Goal: Transaction & Acquisition: Purchase product/service

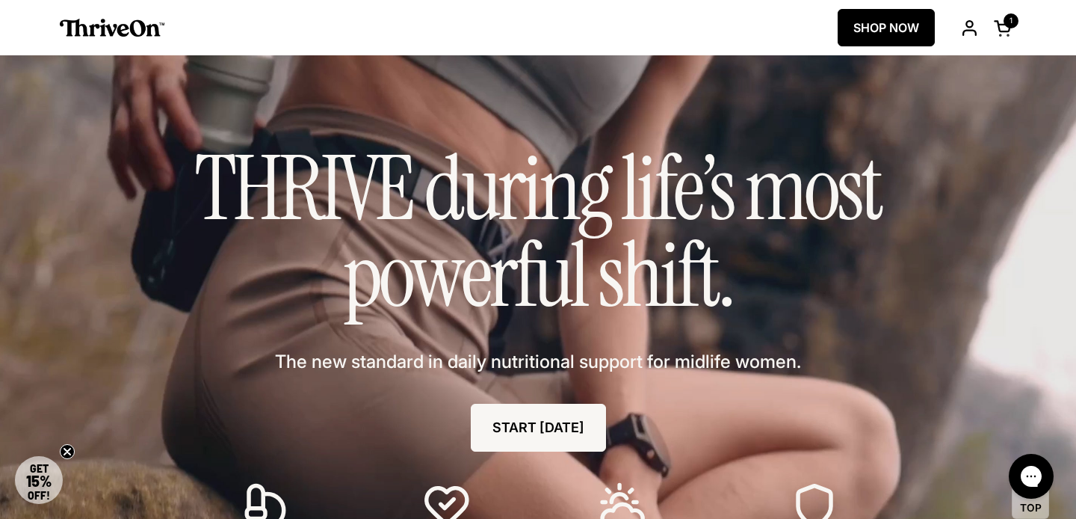
click at [48, 210] on video "Your browser does not support the video tag." at bounding box center [538, 351] width 1076 height 593
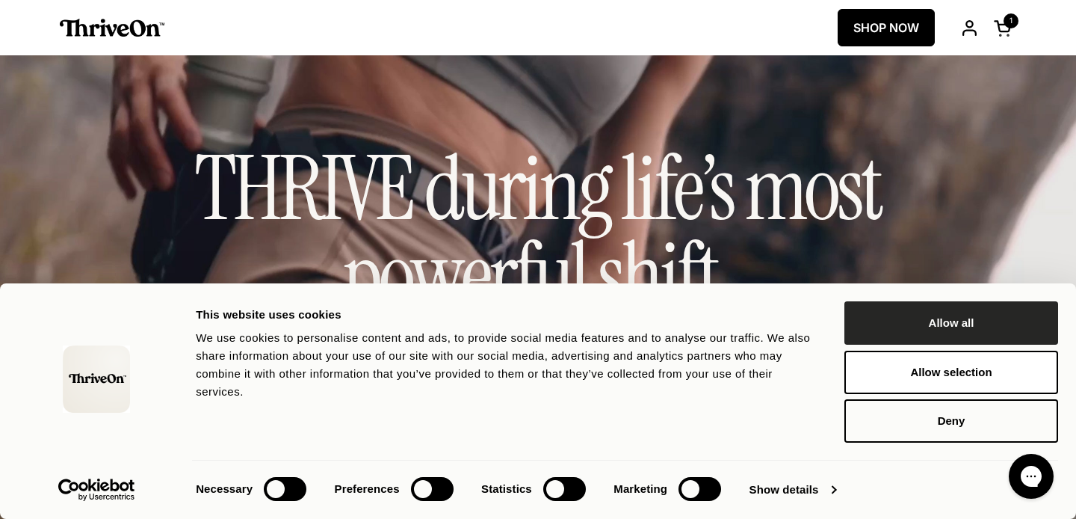
click at [938, 331] on button "Allow all" at bounding box center [951, 322] width 214 height 43
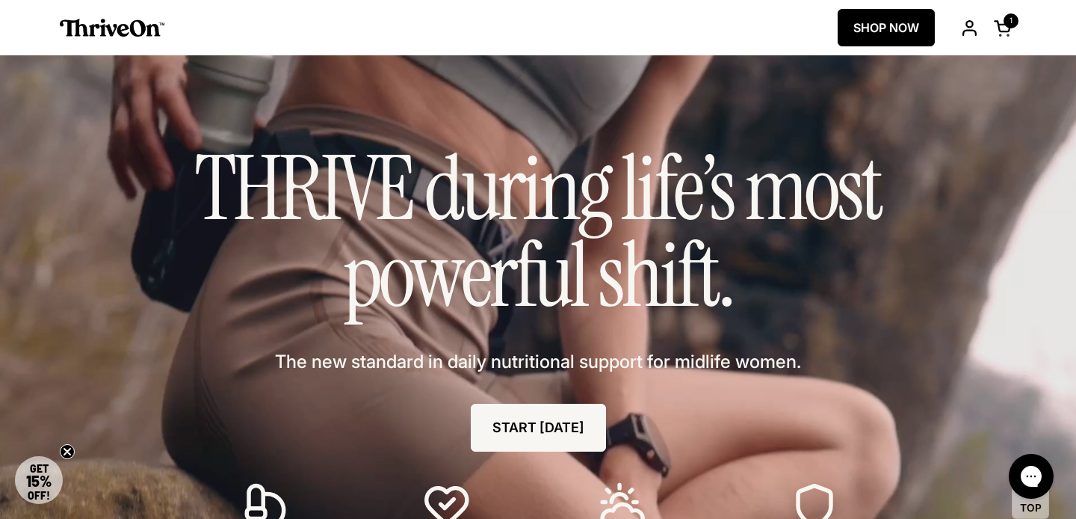
click at [850, 22] on link "SHOP NOW" at bounding box center [886, 27] width 97 height 37
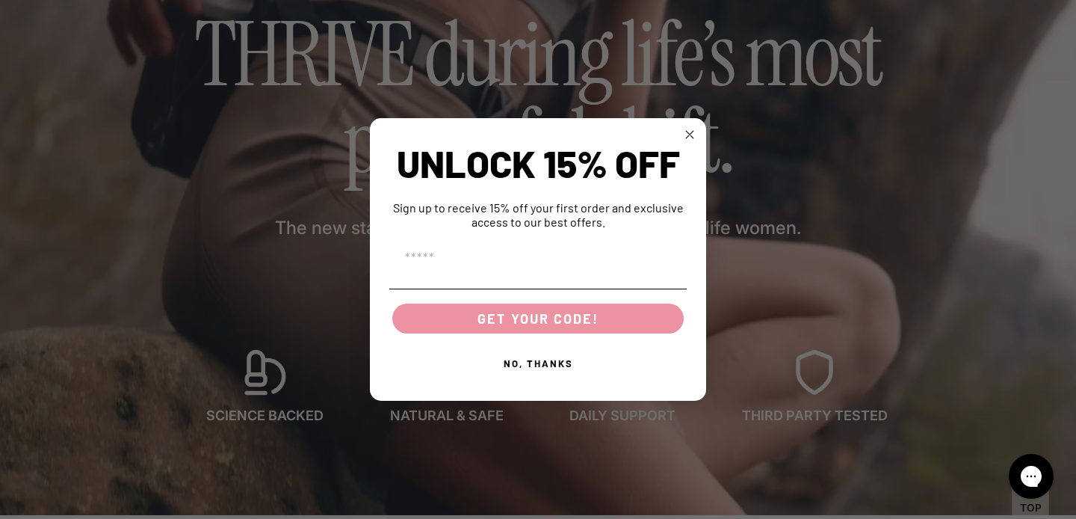
scroll to position [161, 0]
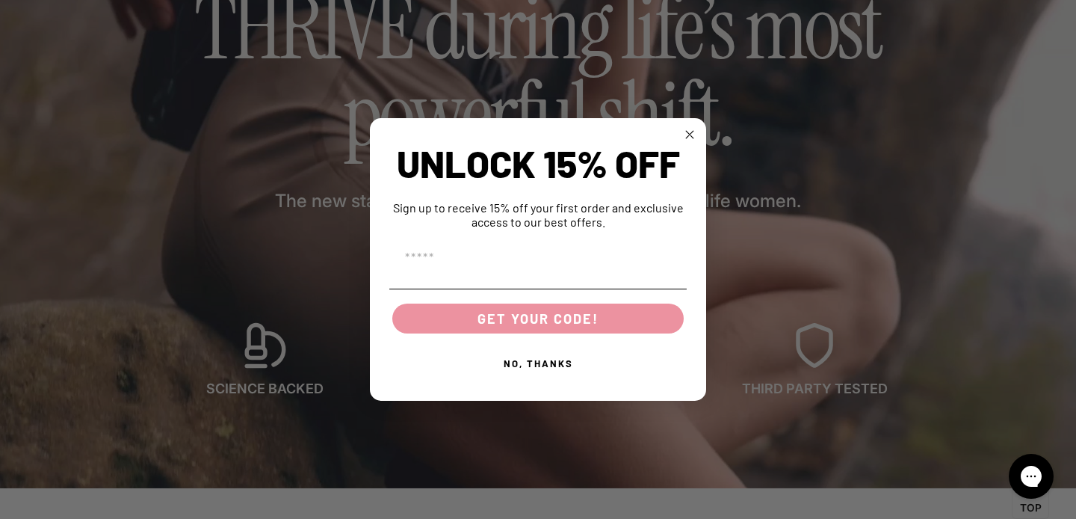
click at [694, 133] on circle "Close dialog" at bounding box center [689, 134] width 17 height 17
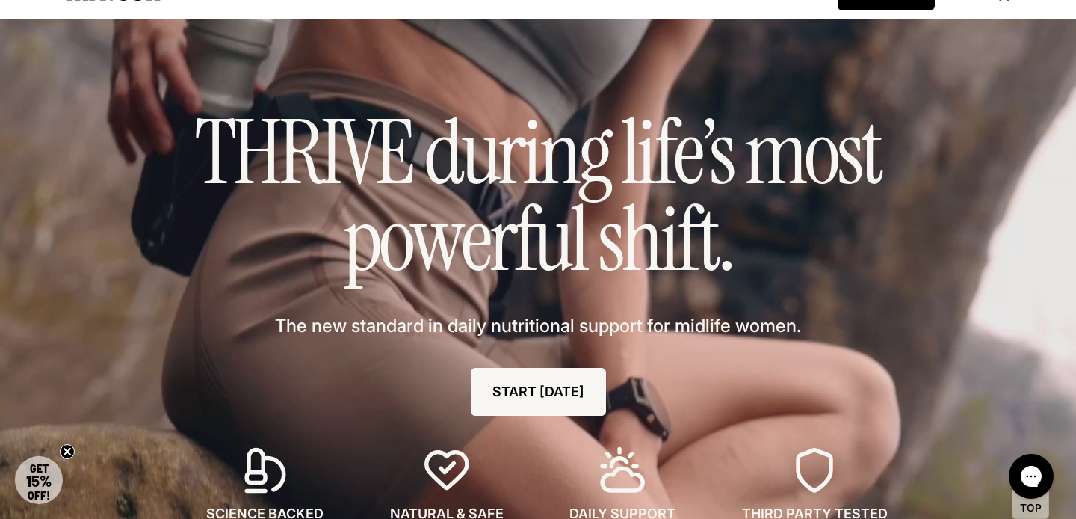
scroll to position [0, 0]
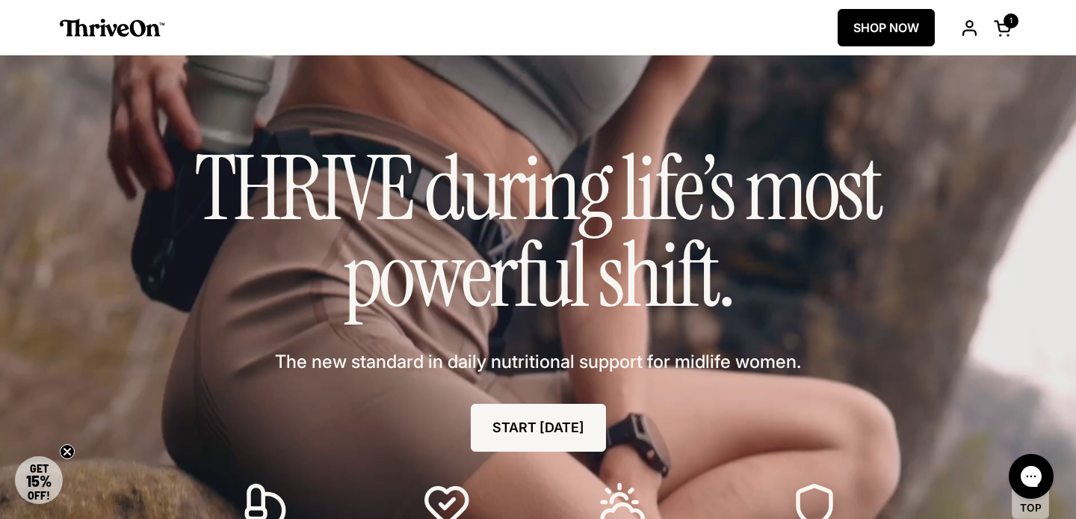
click at [891, 37] on link "SHOP NOW" at bounding box center [886, 27] width 97 height 37
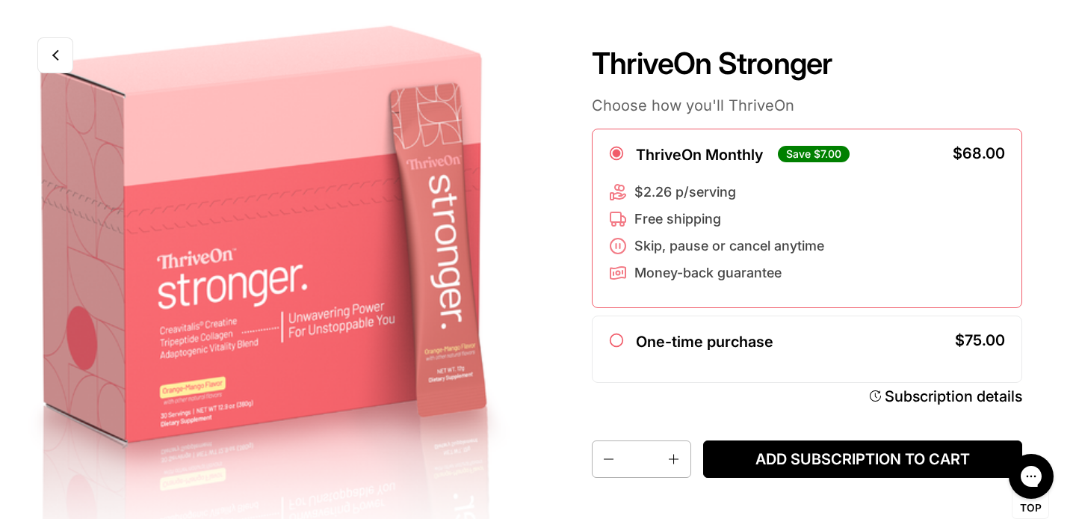
click at [60, 66] on link at bounding box center [55, 55] width 36 height 36
